Goal: Learn about a topic

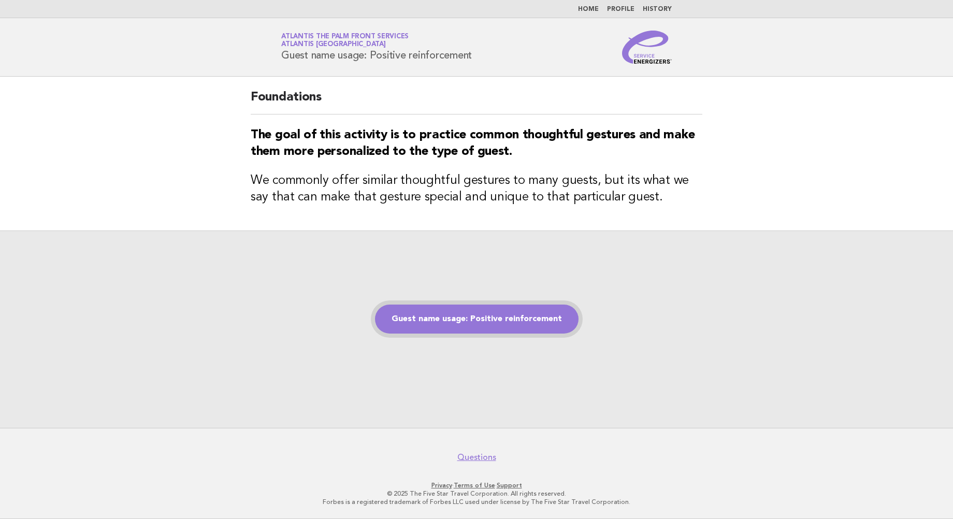
click at [475, 315] on link "Guest name usage: Positive reinforcement" at bounding box center [477, 319] width 204 height 29
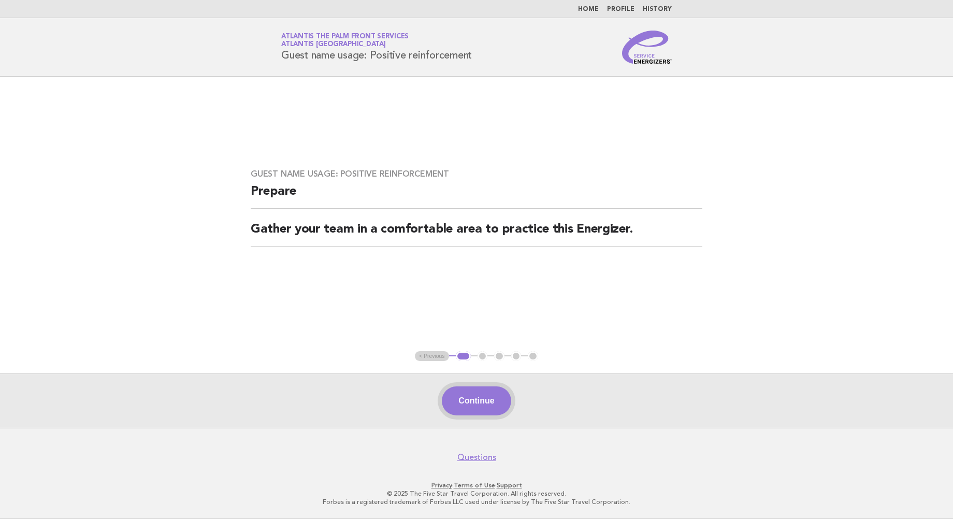
click at [474, 395] on button "Continue" at bounding box center [476, 400] width 69 height 29
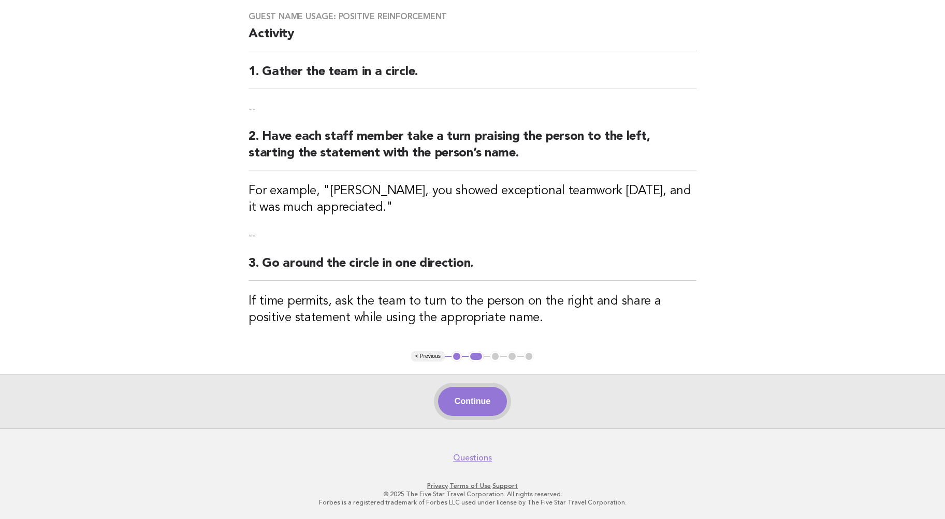
click at [480, 392] on button "Continue" at bounding box center [472, 401] width 69 height 29
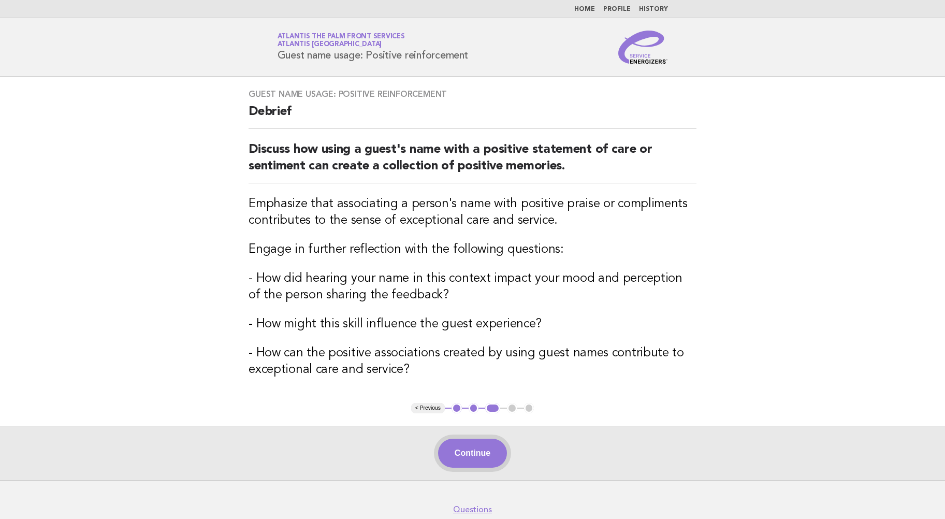
click at [469, 452] on button "Continue" at bounding box center [472, 453] width 69 height 29
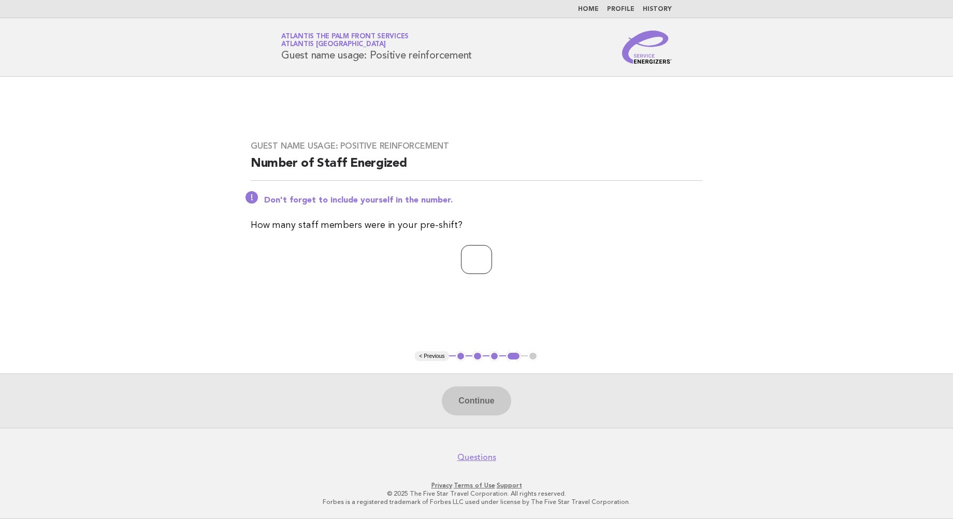
click at [472, 250] on input "number" at bounding box center [476, 259] width 31 height 29
type input "**"
click at [481, 409] on button "Continue" at bounding box center [476, 400] width 69 height 29
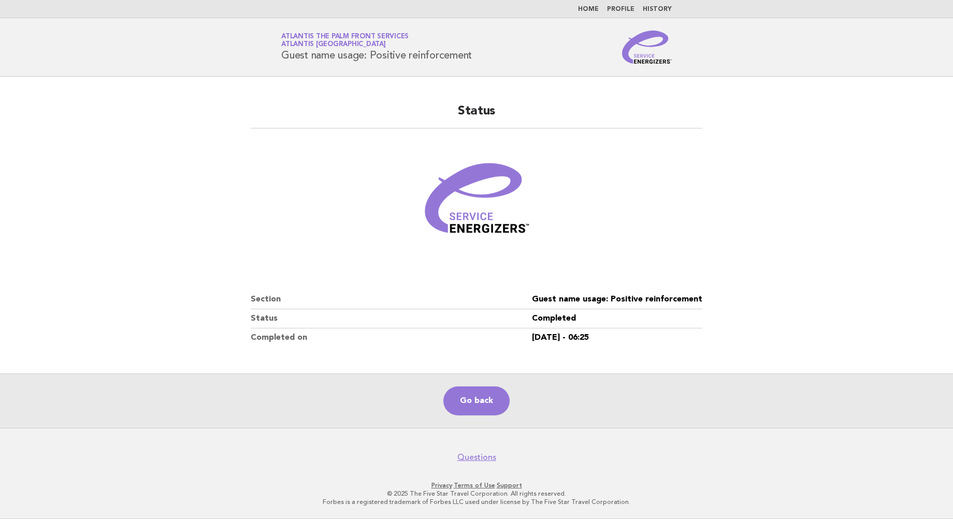
drag, startPoint x: 96, startPoint y: 33, endPoint x: 133, endPoint y: 2, distance: 48.1
click at [96, 33] on header "Service Energizers Atlantis The Palm Front Services Atlantis Dubai Guest name u…" at bounding box center [476, 47] width 953 height 59
